Goal: Use online tool/utility: Utilize a website feature to perform a specific function

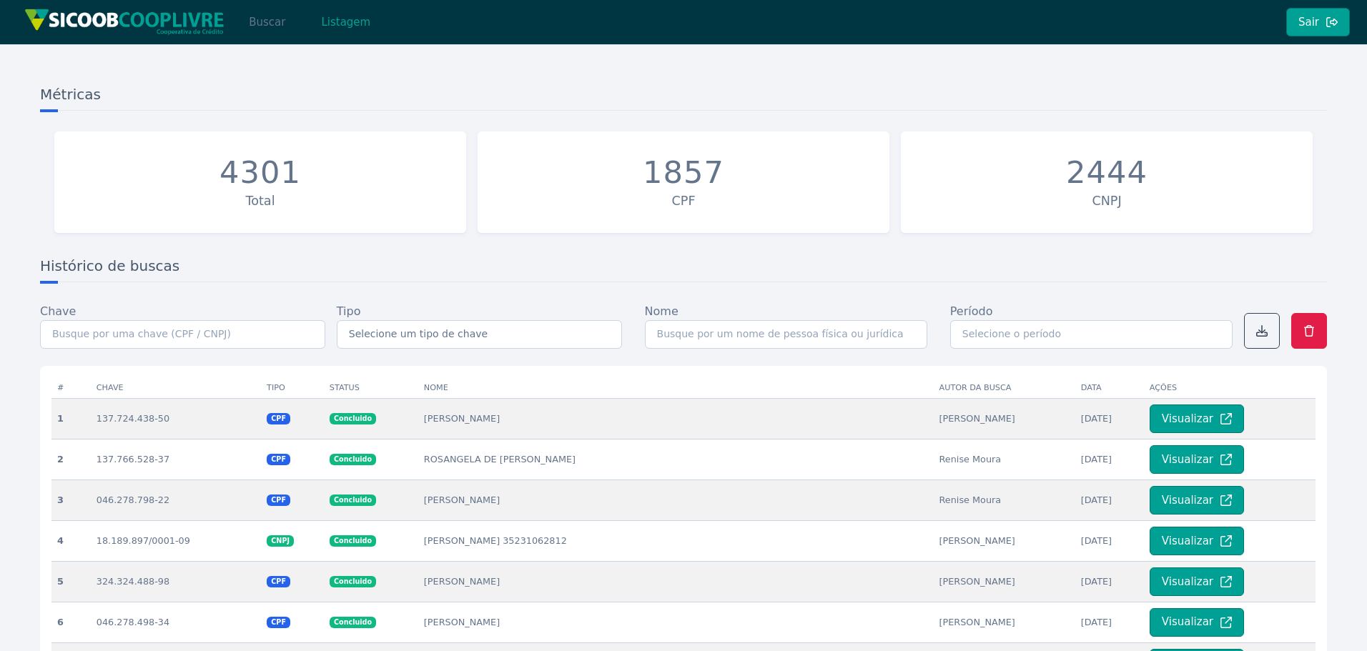
click at [262, 26] on button "Buscar" at bounding box center [267, 22] width 61 height 29
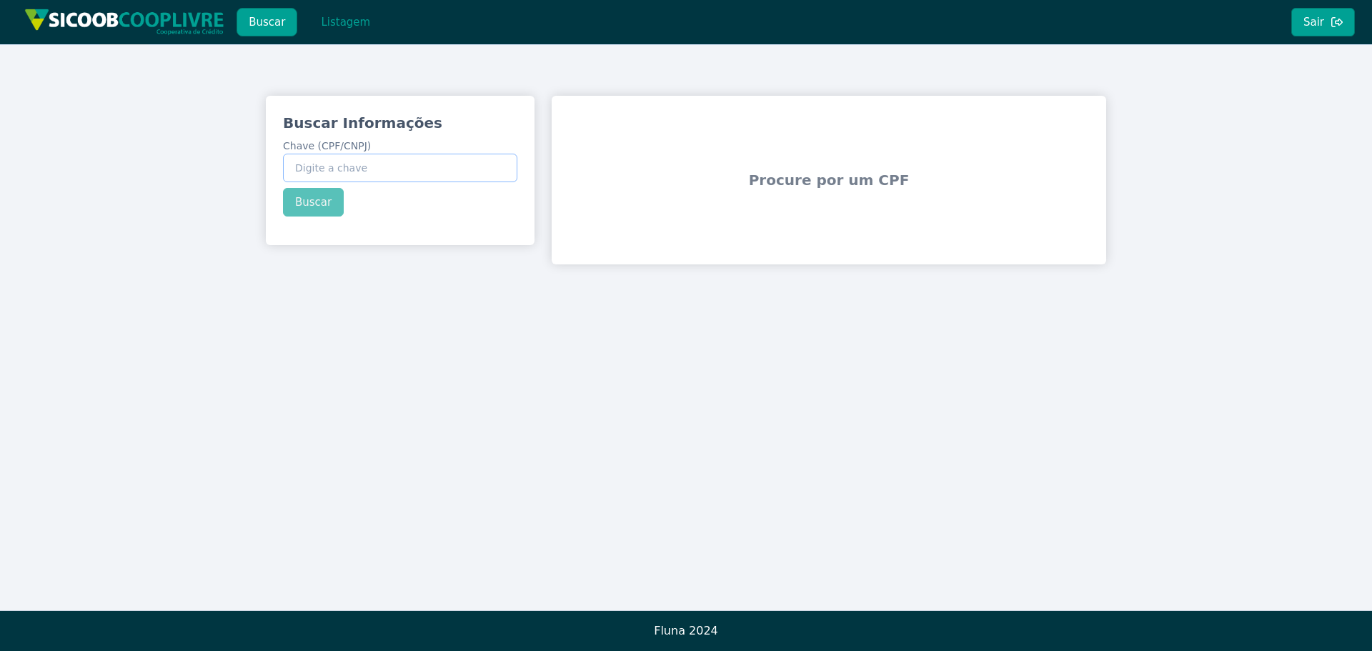
click at [378, 174] on input "Chave (CPF/CNPJ)" at bounding box center [400, 168] width 234 height 29
paste input "47.876.293/0001-39"
type input "47.876.293/0001-39"
click at [322, 202] on button "Buscar" at bounding box center [313, 202] width 61 height 29
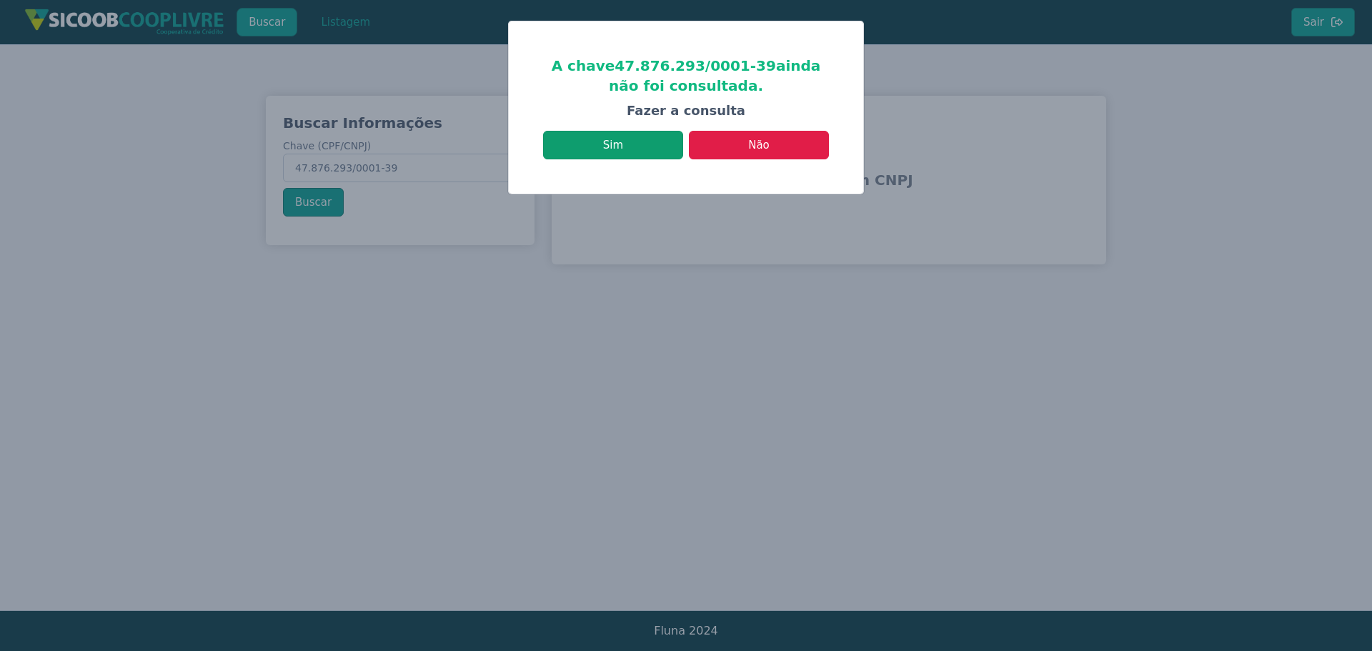
click at [639, 145] on button "Sim" at bounding box center [613, 145] width 140 height 29
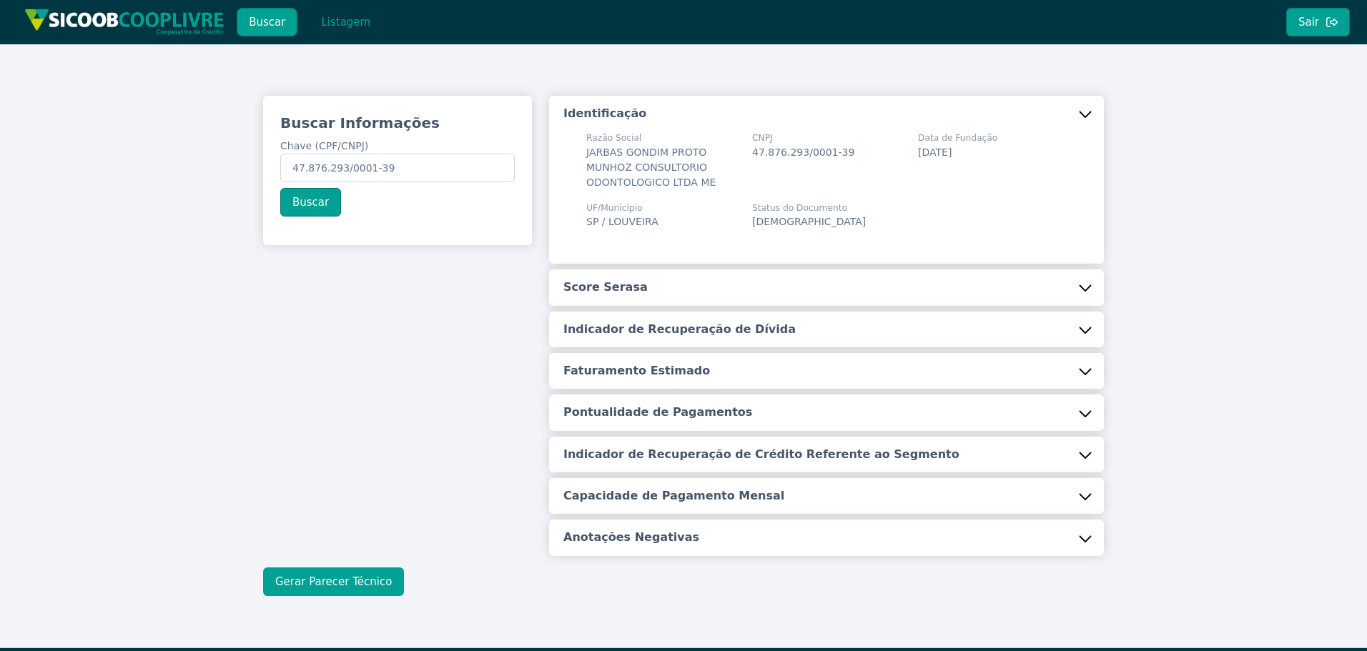
click at [346, 580] on button "Gerar Parecer Técnico" at bounding box center [333, 582] width 141 height 29
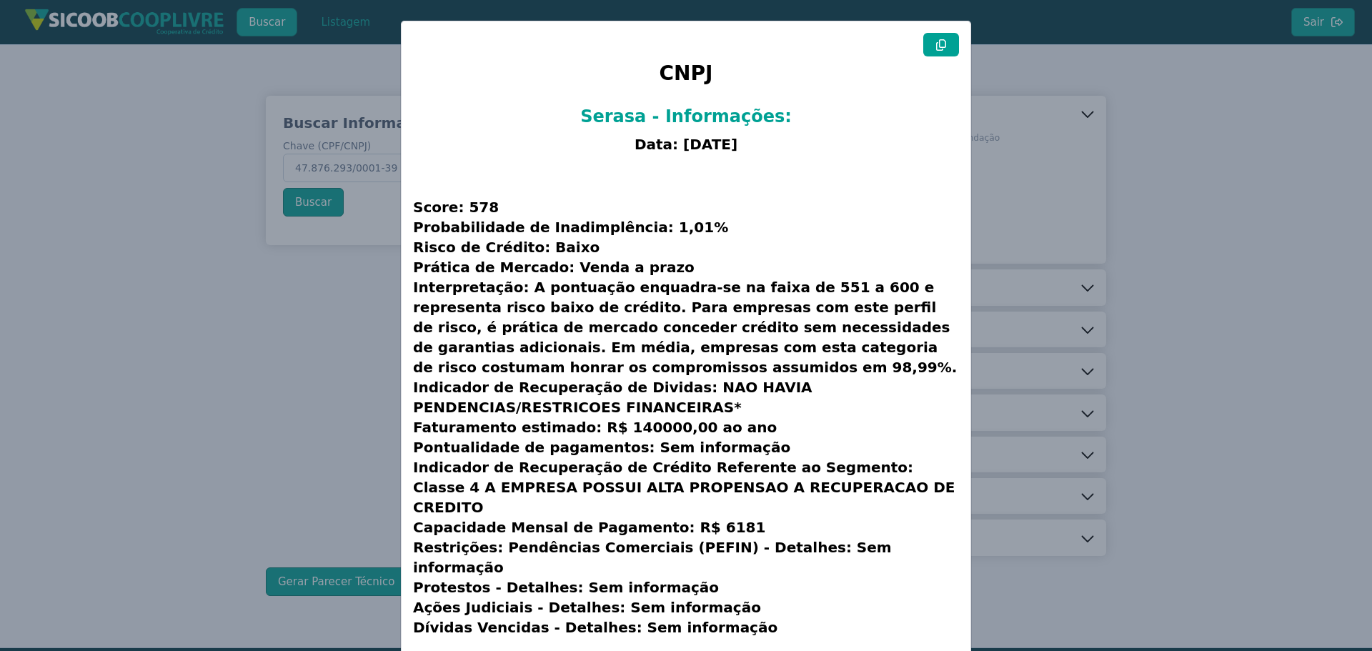
click at [946, 45] on icon at bounding box center [941, 44] width 10 height 11
